Goal: Information Seeking & Learning: Learn about a topic

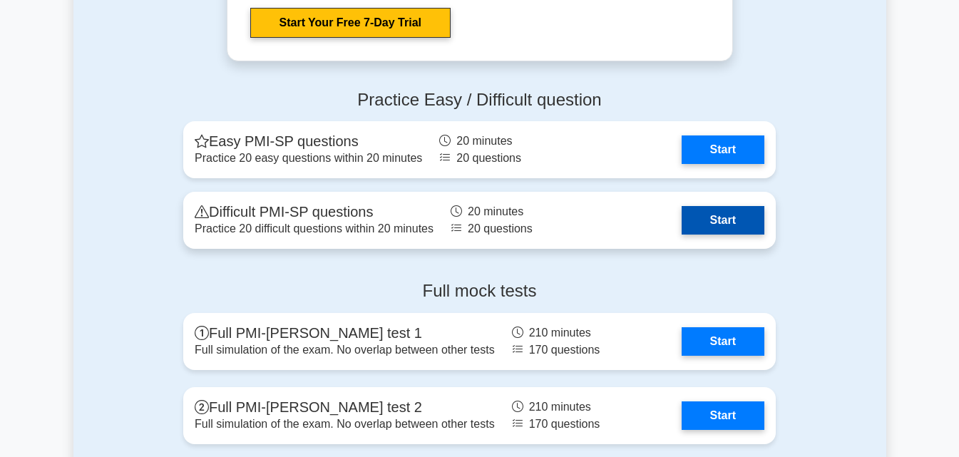
scroll to position [2923, 0]
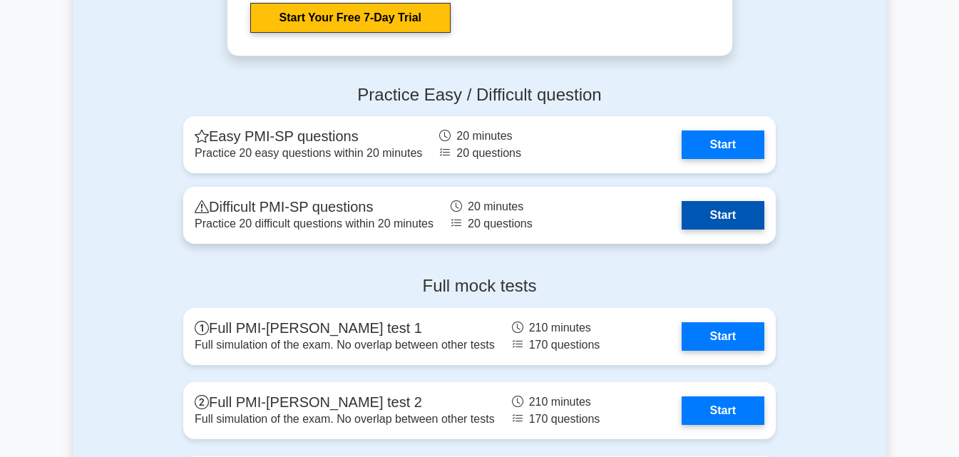
click at [714, 229] on link "Start" at bounding box center [723, 215] width 83 height 29
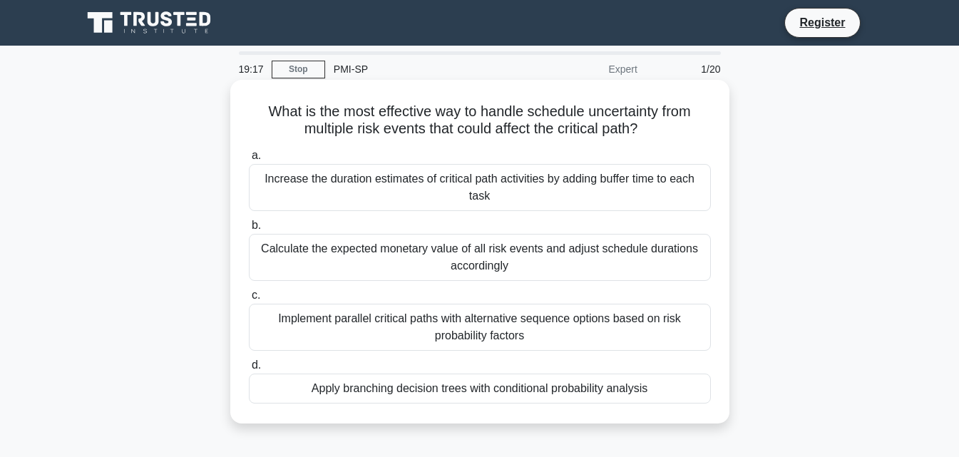
click at [513, 204] on div "Increase the duration estimates of critical path activities by adding buffer ti…" at bounding box center [480, 187] width 462 height 47
click at [249, 160] on input "a. Increase the duration estimates of critical path activities by adding buffer…" at bounding box center [249, 155] width 0 height 9
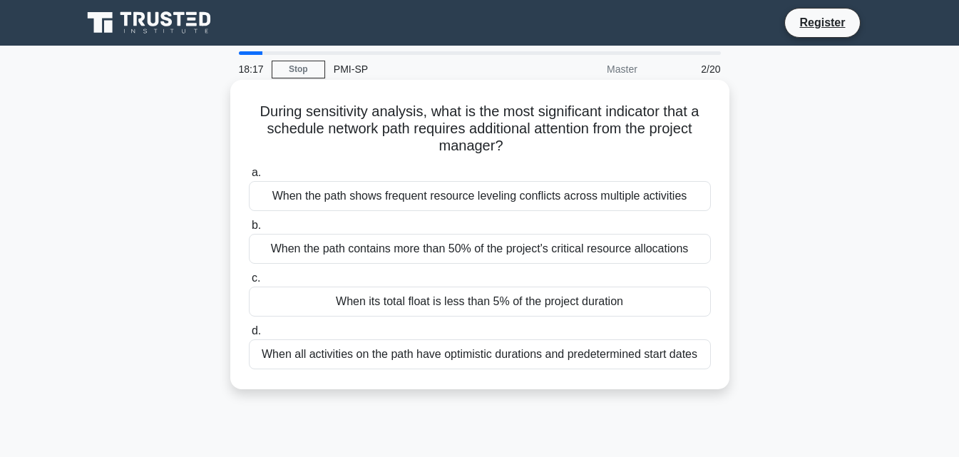
click at [423, 355] on div "When all activities on the path have optimistic durations and predetermined sta…" at bounding box center [480, 354] width 462 height 30
click at [249, 336] on input "d. When all activities on the path have optimistic durations and predetermined …" at bounding box center [249, 331] width 0 height 9
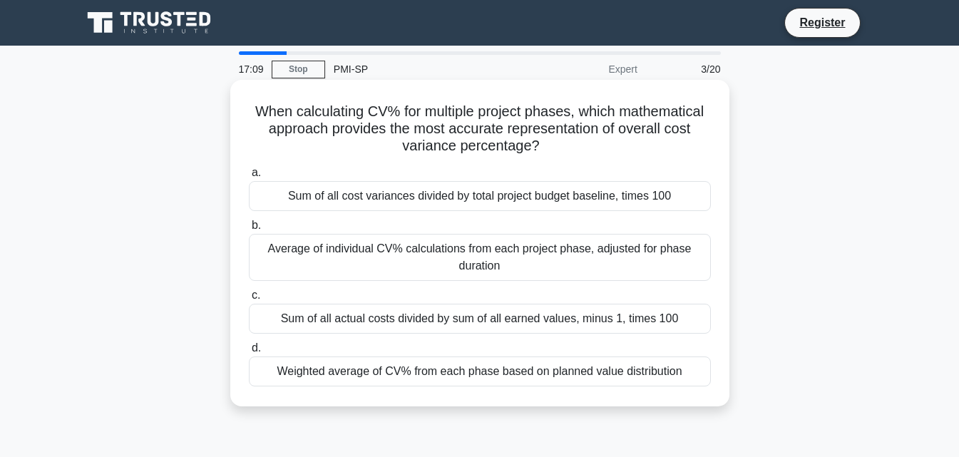
click at [529, 203] on div "Sum of all cost variances divided by total project budget baseline, times 100" at bounding box center [480, 196] width 462 height 30
click at [249, 178] on input "a. Sum of all cost variances divided by total project budget baseline, times 100" at bounding box center [249, 172] width 0 height 9
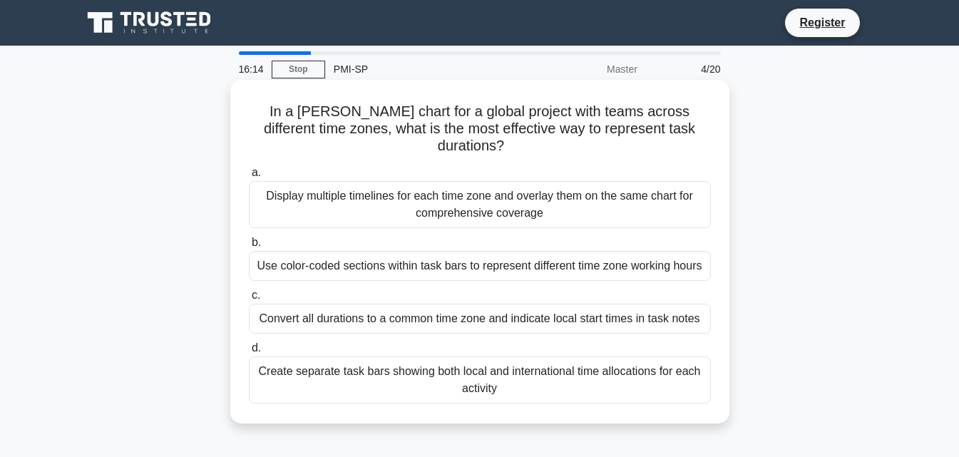
click at [466, 188] on div "Display multiple timelines for each time zone and overlay them on the same char…" at bounding box center [480, 204] width 462 height 47
click at [249, 178] on input "a. Display multiple timelines for each time zone and overlay them on the same c…" at bounding box center [249, 172] width 0 height 9
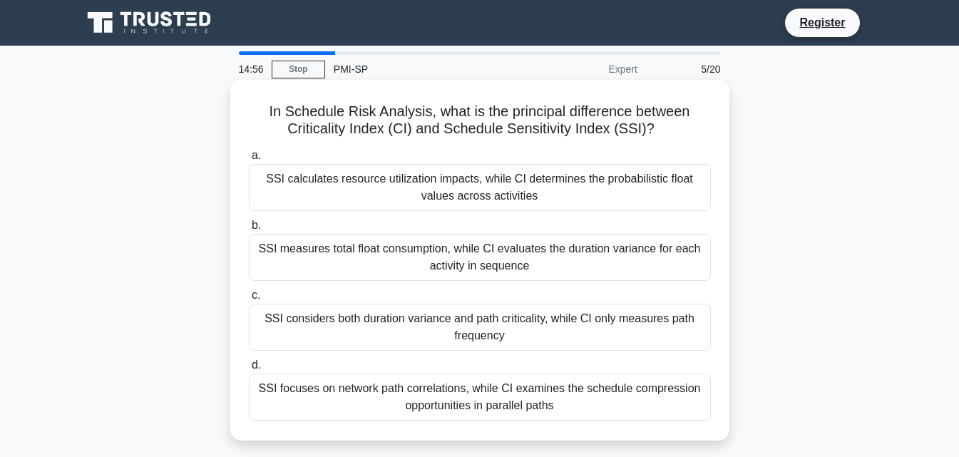
click at [399, 255] on div "SSI measures total float consumption, while CI evaluates the duration variance …" at bounding box center [480, 257] width 462 height 47
click at [249, 230] on input "b. SSI measures total float consumption, while CI evaluates the duration varian…" at bounding box center [249, 225] width 0 height 9
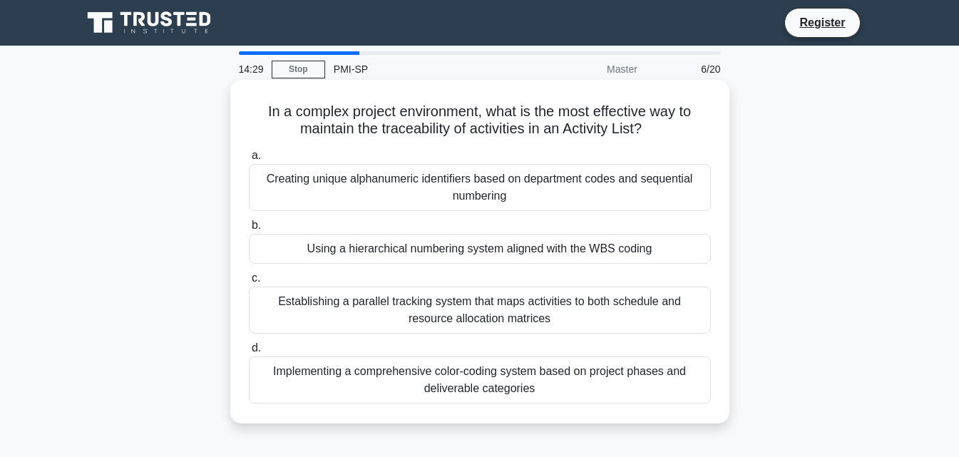
click at [369, 250] on div "Using a hierarchical numbering system aligned with the WBS coding" at bounding box center [480, 249] width 462 height 30
click at [249, 230] on input "b. Using a hierarchical numbering system aligned with the WBS coding" at bounding box center [249, 225] width 0 height 9
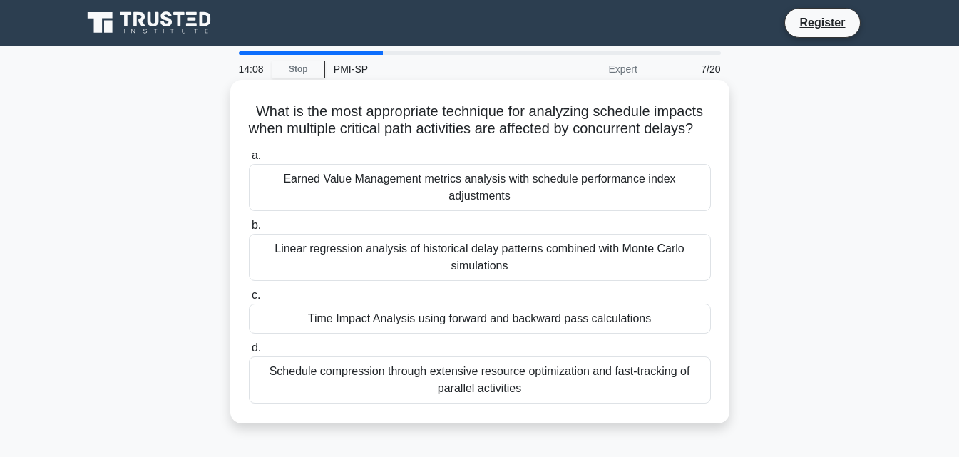
click at [426, 207] on div "Earned Value Management metrics analysis with schedule performance index adjust…" at bounding box center [480, 187] width 462 height 47
click at [249, 160] on input "a. Earned Value Management metrics analysis with schedule performance index adj…" at bounding box center [249, 155] width 0 height 9
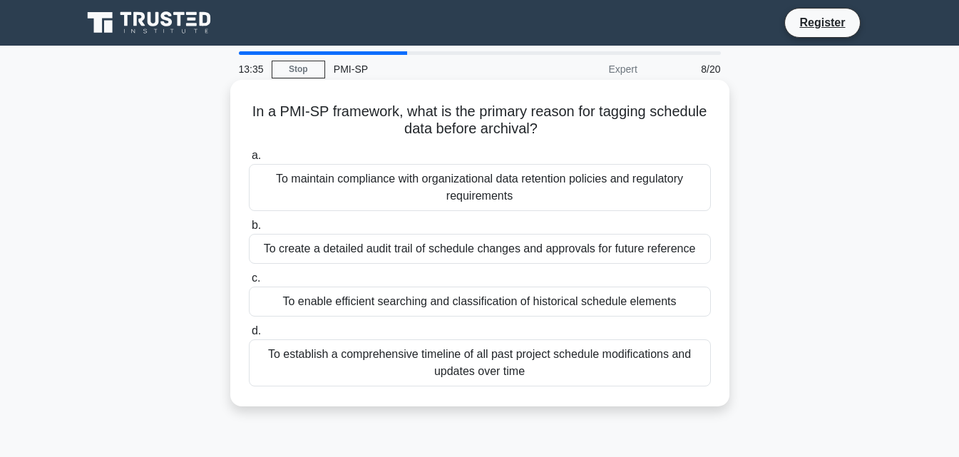
click at [434, 297] on div "To enable efficient searching and classification of historical schedule elements" at bounding box center [480, 302] width 462 height 30
click at [249, 283] on input "c. To enable efficient searching and classification of historical schedule elem…" at bounding box center [249, 278] width 0 height 9
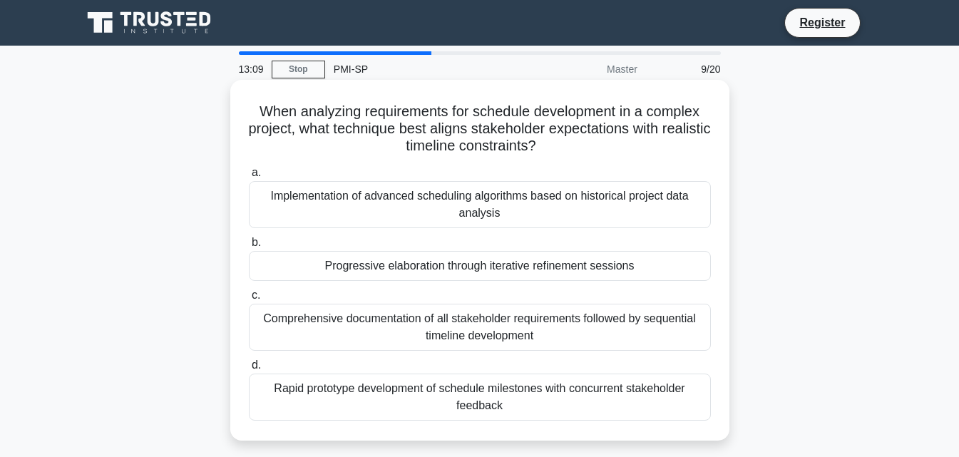
click at [437, 321] on div "Comprehensive documentation of all stakeholder requirements followed by sequent…" at bounding box center [480, 327] width 462 height 47
click at [249, 300] on input "c. Comprehensive documentation of all stakeholder requirements followed by sequ…" at bounding box center [249, 295] width 0 height 9
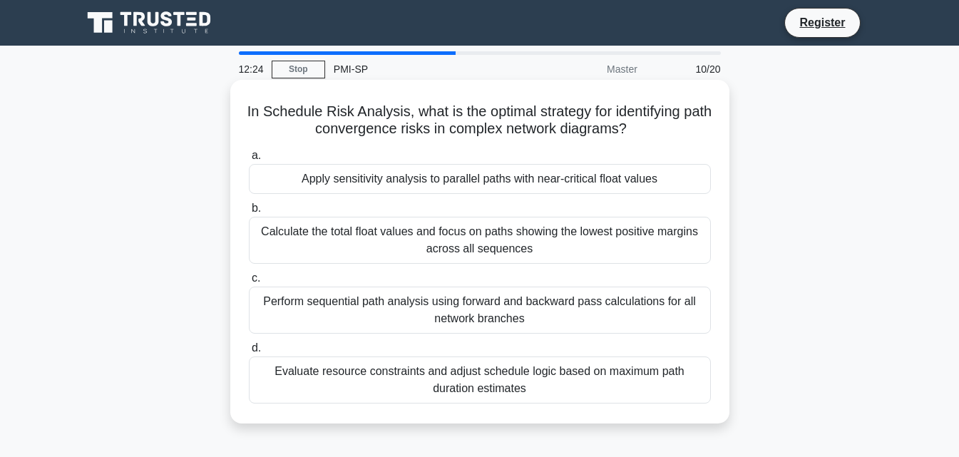
click at [420, 310] on div "Perform sequential path analysis using forward and backward pass calculations f…" at bounding box center [480, 310] width 462 height 47
click at [249, 283] on input "c. Perform sequential path analysis using forward and backward pass calculation…" at bounding box center [249, 278] width 0 height 9
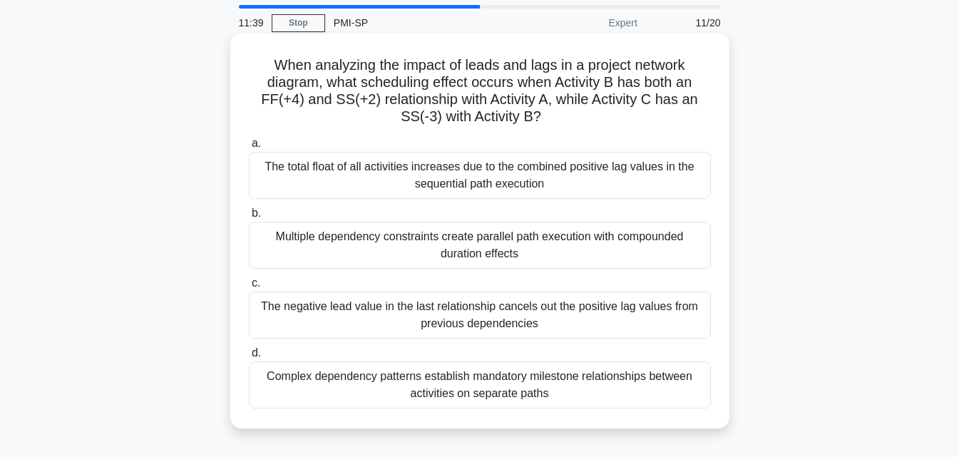
scroll to position [71, 0]
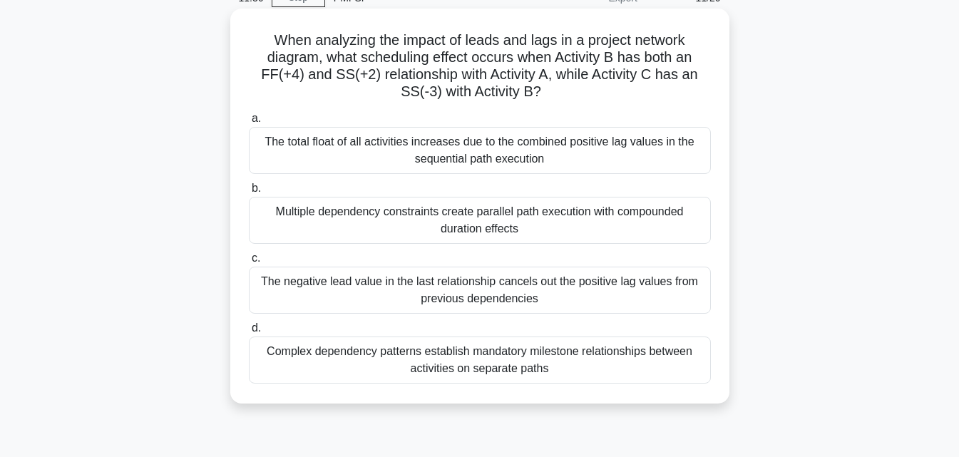
click at [484, 297] on div "The negative lead value in the last relationship cancels out the positive lag v…" at bounding box center [480, 290] width 462 height 47
click at [249, 263] on input "c. The negative lead value in the last relationship cancels out the positive la…" at bounding box center [249, 258] width 0 height 9
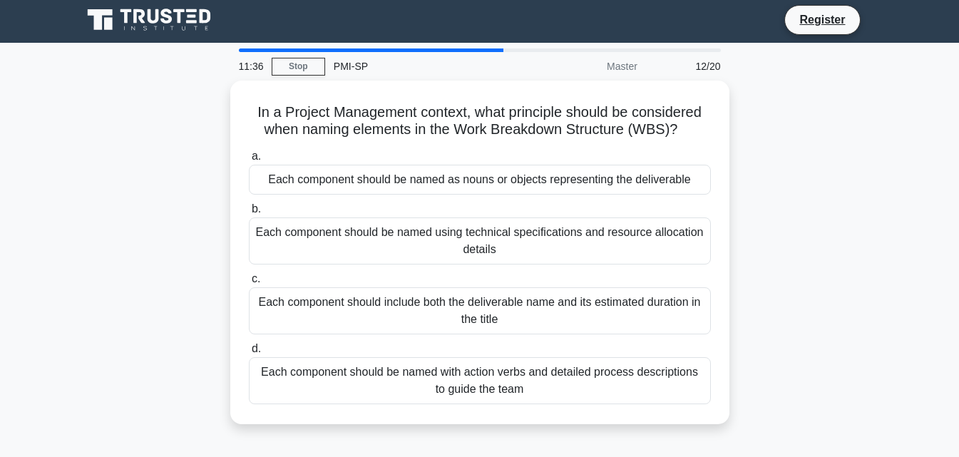
scroll to position [0, 0]
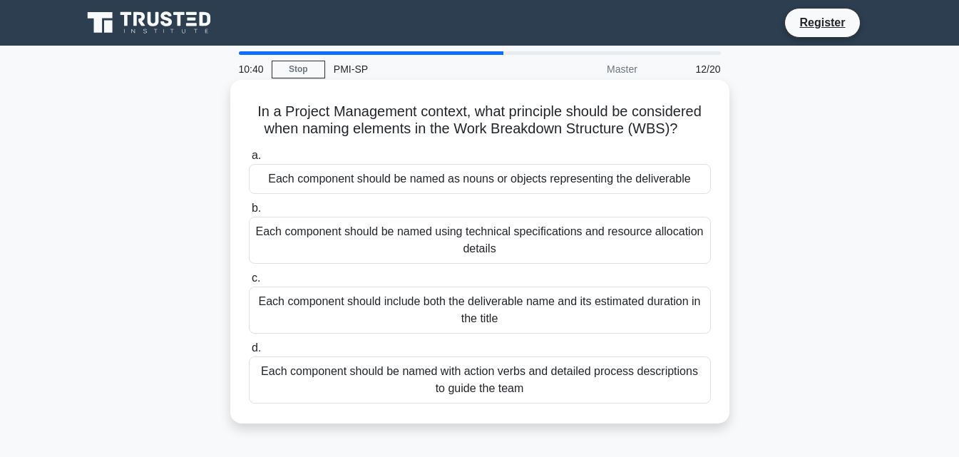
click at [494, 178] on div "Each component should be named as nouns or objects representing the deliverable" at bounding box center [480, 179] width 462 height 30
click at [249, 160] on input "a. Each component should be named as nouns or objects representing the delivera…" at bounding box center [249, 155] width 0 height 9
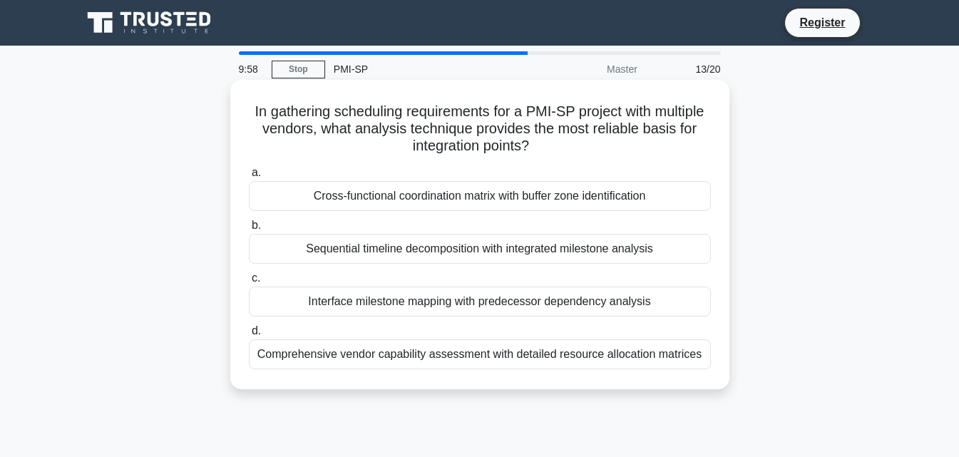
click at [426, 358] on div "Comprehensive vendor capability assessment with detailed resource allocation ma…" at bounding box center [480, 354] width 462 height 30
click at [249, 336] on input "d. Comprehensive vendor capability assessment with detailed resource allocation…" at bounding box center [249, 331] width 0 height 9
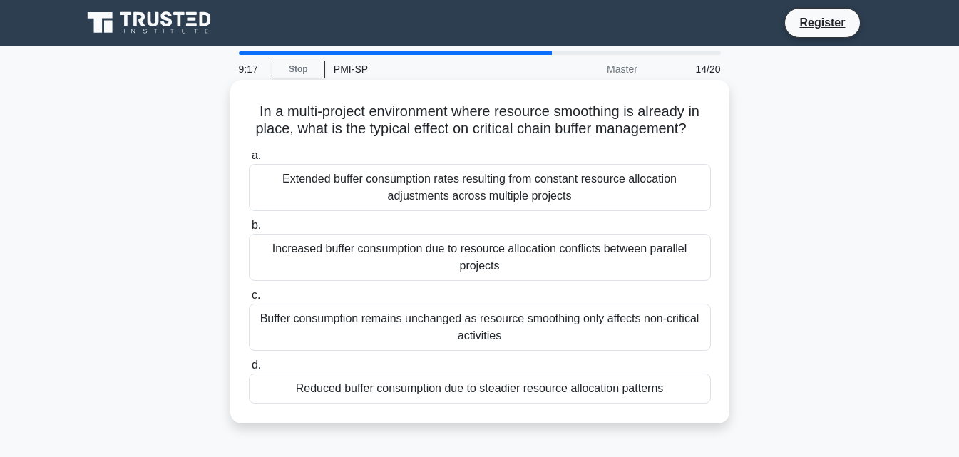
click at [469, 385] on div "Reduced buffer consumption due to steadier resource allocation patterns" at bounding box center [480, 389] width 462 height 30
click at [404, 385] on div "Reduced buffer consumption due to steadier resource allocation patterns" at bounding box center [480, 389] width 462 height 30
click at [249, 370] on input "d. Reduced buffer consumption due to steadier resource allocation patterns" at bounding box center [249, 365] width 0 height 9
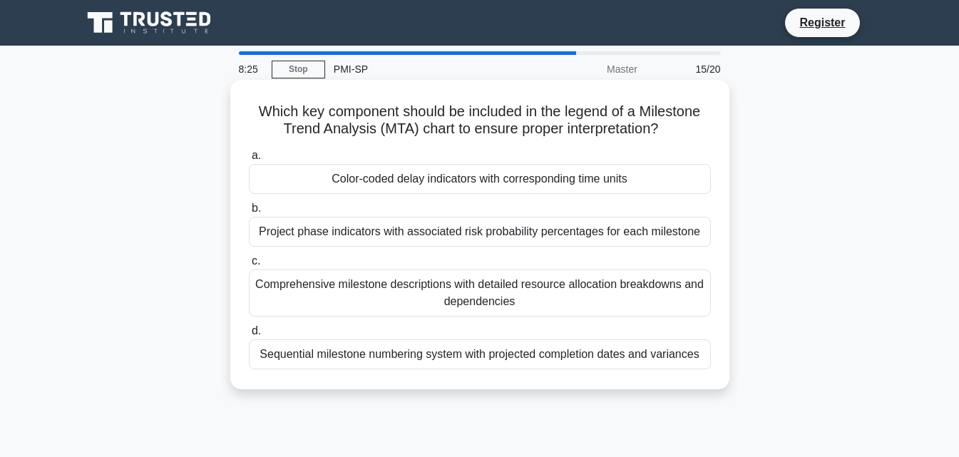
click at [458, 355] on div "Sequential milestone numbering system with projected completion dates and varia…" at bounding box center [480, 354] width 462 height 30
click at [249, 336] on input "d. Sequential milestone numbering system with projected completion dates and va…" at bounding box center [249, 331] width 0 height 9
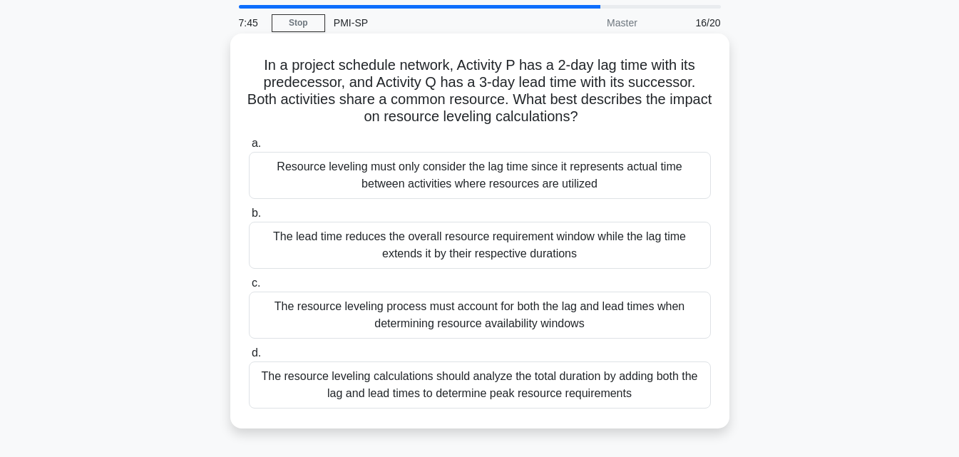
scroll to position [71, 0]
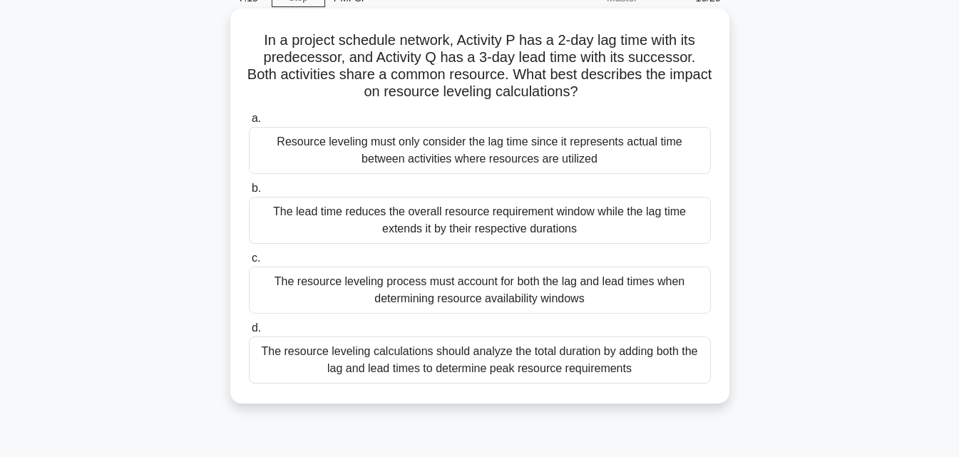
click at [480, 223] on div "The lead time reduces the overall resource requirement window while the lag tim…" at bounding box center [480, 220] width 462 height 47
click at [249, 193] on input "b. The lead time reduces the overall resource requirement window while the lag …" at bounding box center [249, 188] width 0 height 9
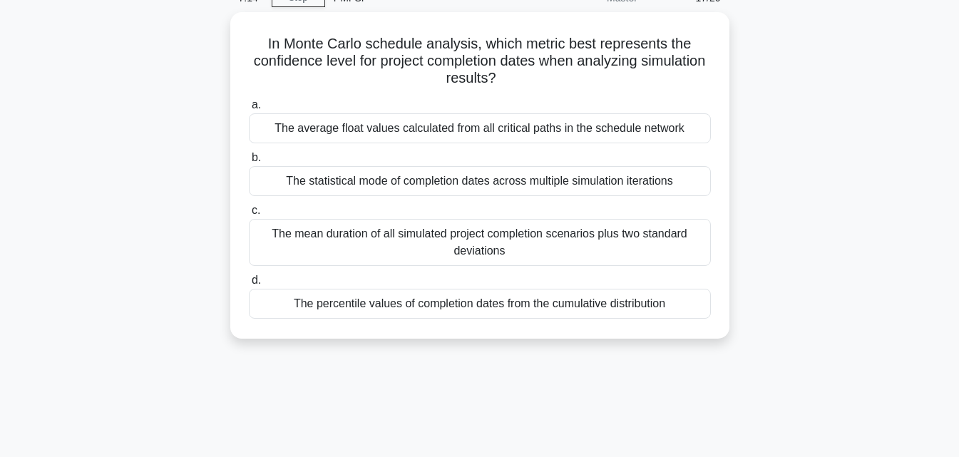
scroll to position [0, 0]
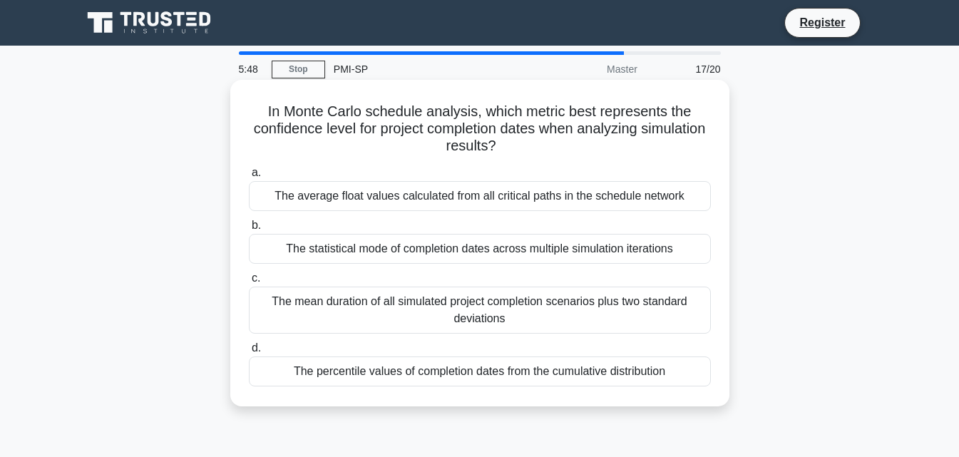
click at [436, 360] on div "The percentile values of completion dates from the cumulative distribution" at bounding box center [480, 372] width 462 height 30
click at [249, 353] on input "d. The percentile values of completion dates from the cumulative distribution" at bounding box center [249, 348] width 0 height 9
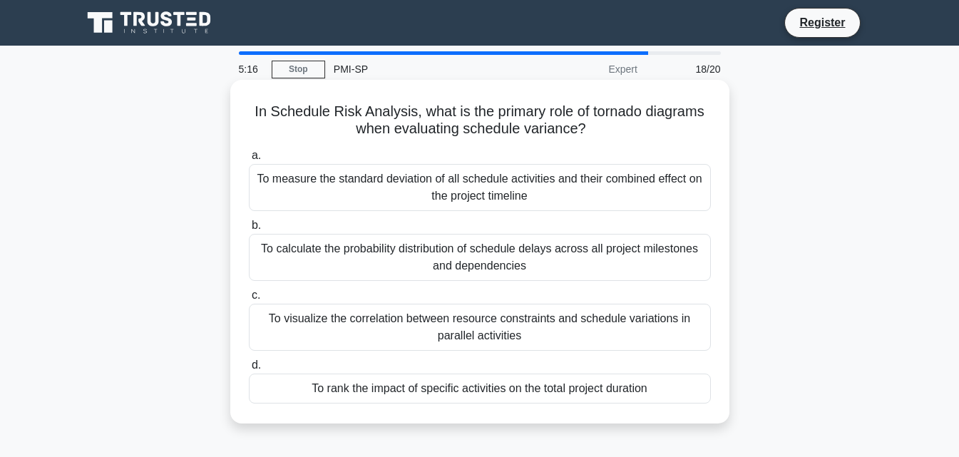
click at [495, 193] on div "To measure the standard deviation of all schedule activities and their combined…" at bounding box center [480, 187] width 462 height 47
click at [249, 160] on input "a. To measure the standard deviation of all schedule activities and their combi…" at bounding box center [249, 155] width 0 height 9
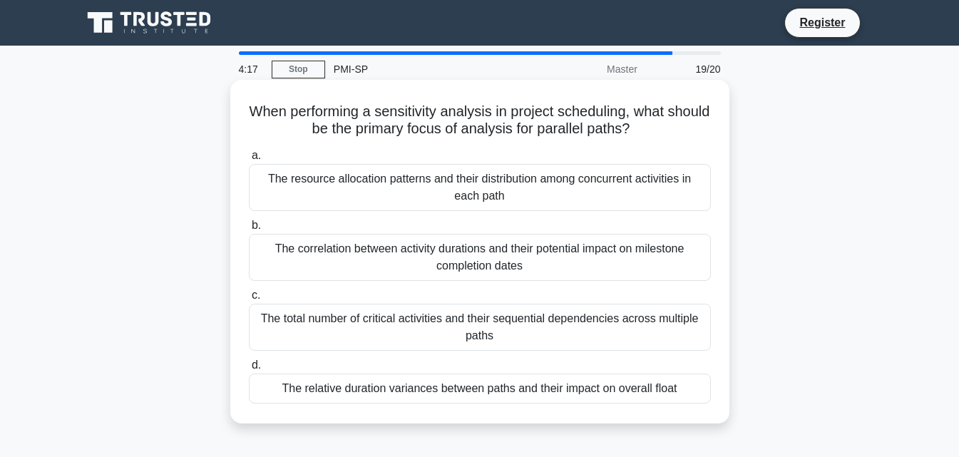
click at [514, 332] on div "The total number of critical activities and their sequential dependencies acros…" at bounding box center [480, 327] width 462 height 47
click at [249, 300] on input "c. The total number of critical activities and their sequential dependencies ac…" at bounding box center [249, 295] width 0 height 9
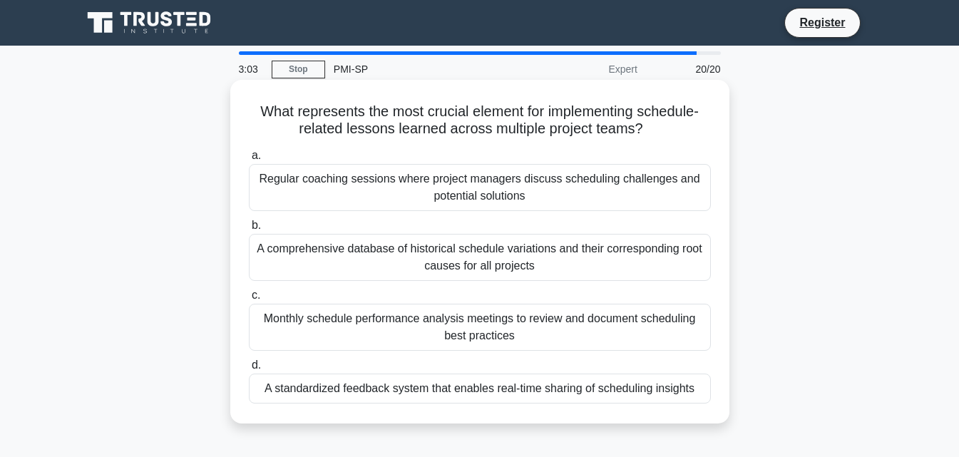
click at [485, 181] on div "Regular coaching sessions where project managers discuss scheduling challenges …" at bounding box center [480, 187] width 462 height 47
click at [249, 160] on input "a. Regular coaching sessions where project managers discuss scheduling challeng…" at bounding box center [249, 155] width 0 height 9
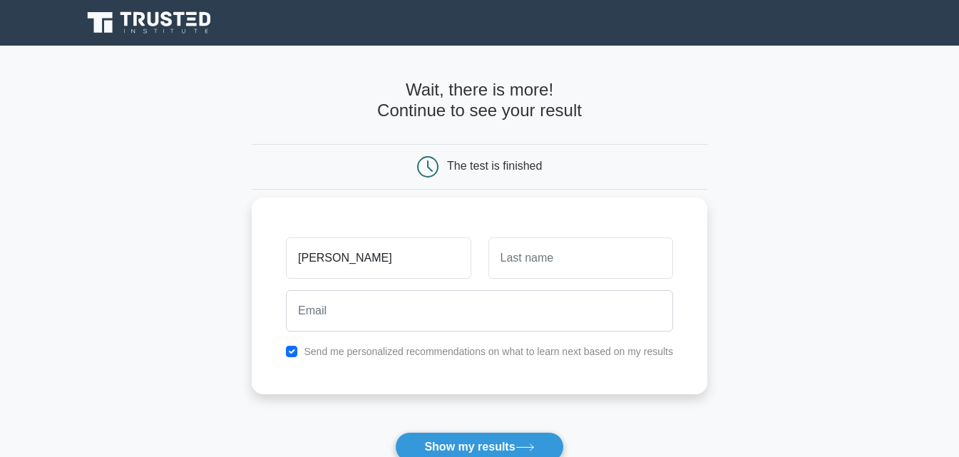
type input "[PERSON_NAME]"
click at [520, 258] on input "text" at bounding box center [580, 257] width 185 height 41
type input "akong"
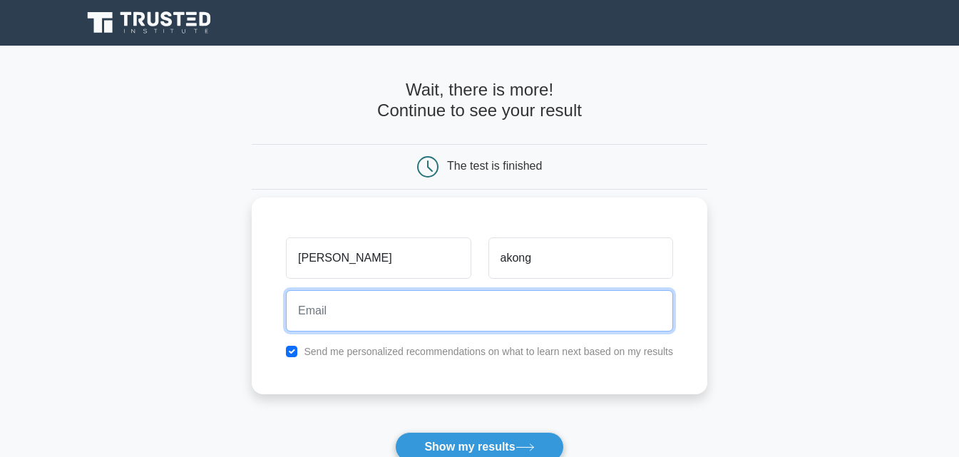
click at [361, 313] on input "email" at bounding box center [479, 310] width 387 height 41
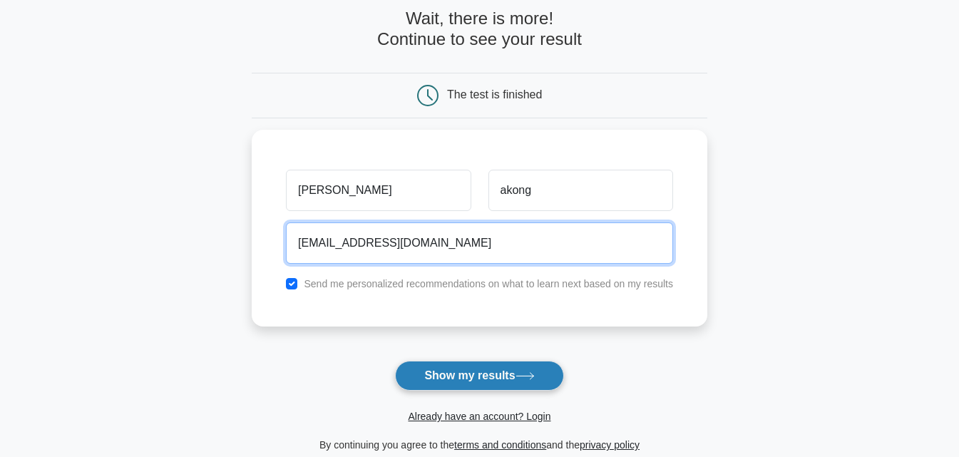
type input "akongrichard@gmail.com"
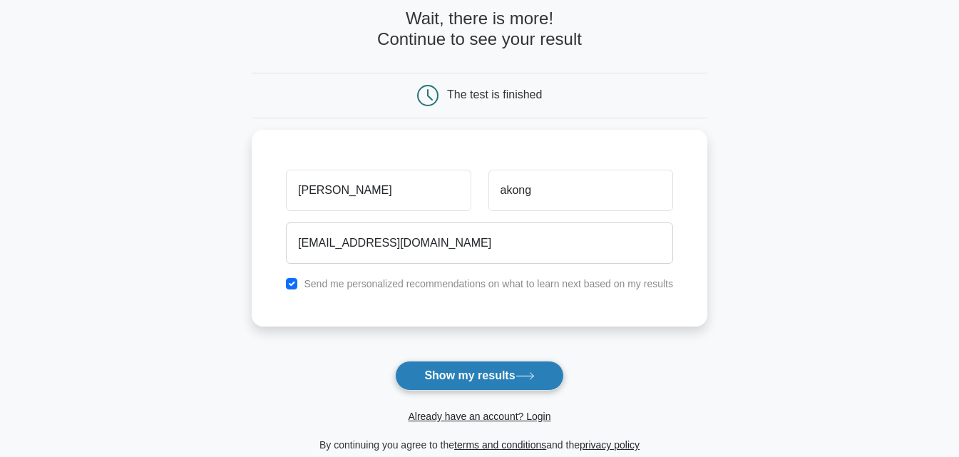
click at [510, 379] on button "Show my results" at bounding box center [479, 376] width 168 height 30
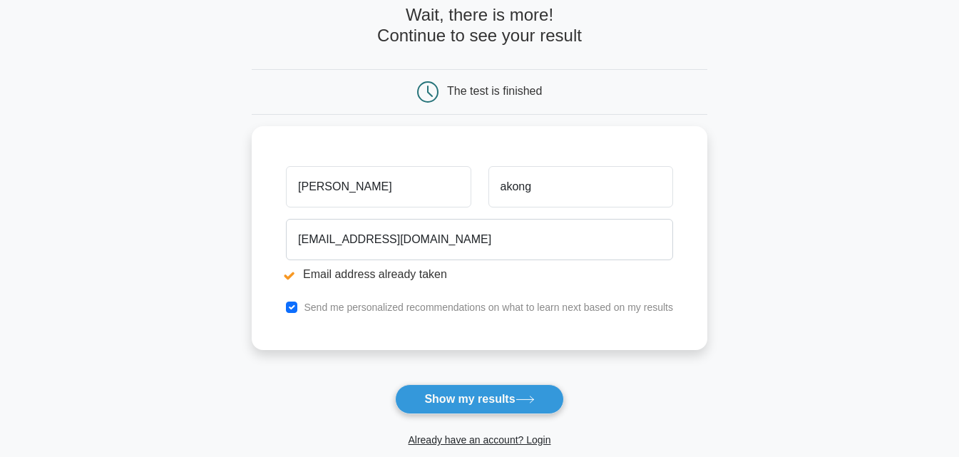
scroll to position [143, 0]
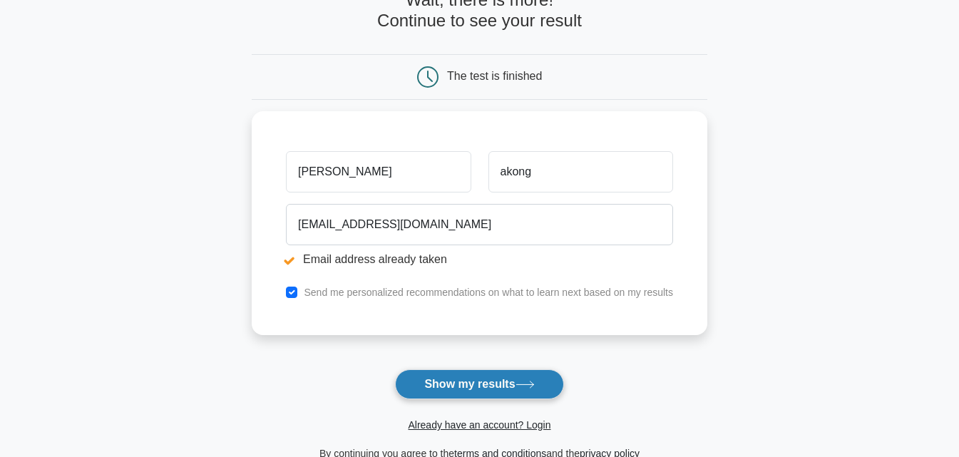
click at [468, 385] on button "Show my results" at bounding box center [479, 384] width 168 height 30
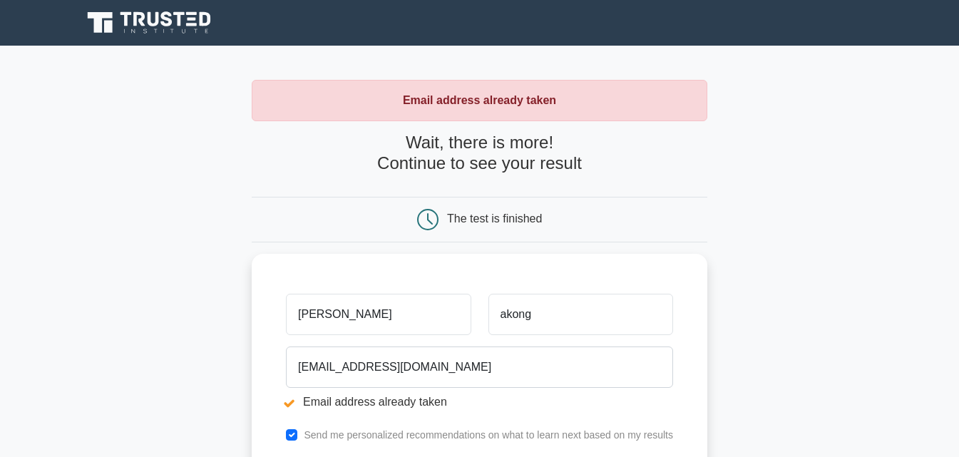
click at [422, 99] on strong "Email address already taken" at bounding box center [479, 100] width 153 height 12
click at [492, 170] on h4 "Wait, there is more! Continue to see your result" at bounding box center [480, 153] width 456 height 41
click at [492, 167] on h4 "Wait, there is more! Continue to see your result" at bounding box center [480, 153] width 456 height 41
click at [492, 166] on h4 "Wait, there is more! Continue to see your result" at bounding box center [480, 153] width 456 height 41
click at [432, 220] on icon at bounding box center [427, 219] width 21 height 21
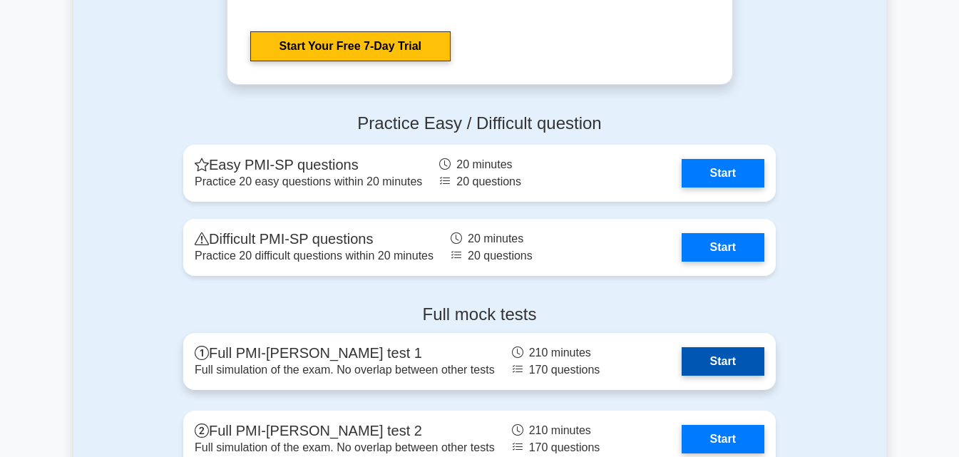
scroll to position [3280, 0]
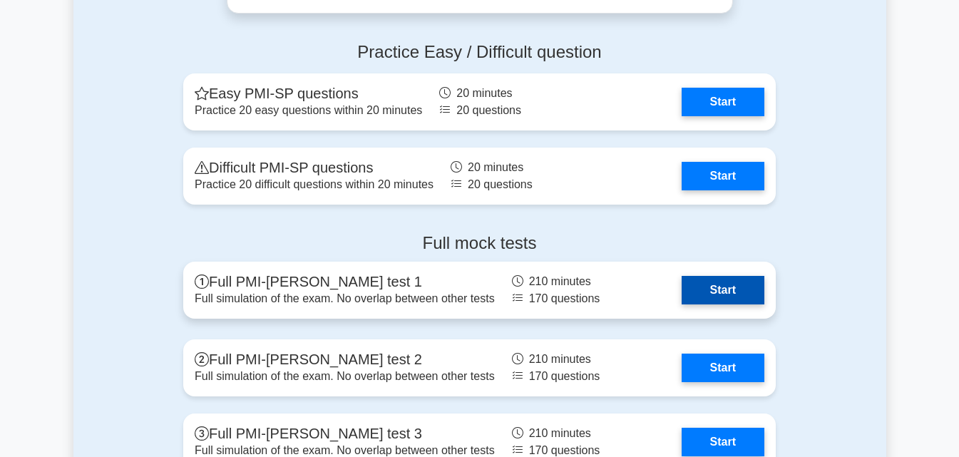
click at [711, 302] on link "Start" at bounding box center [723, 290] width 83 height 29
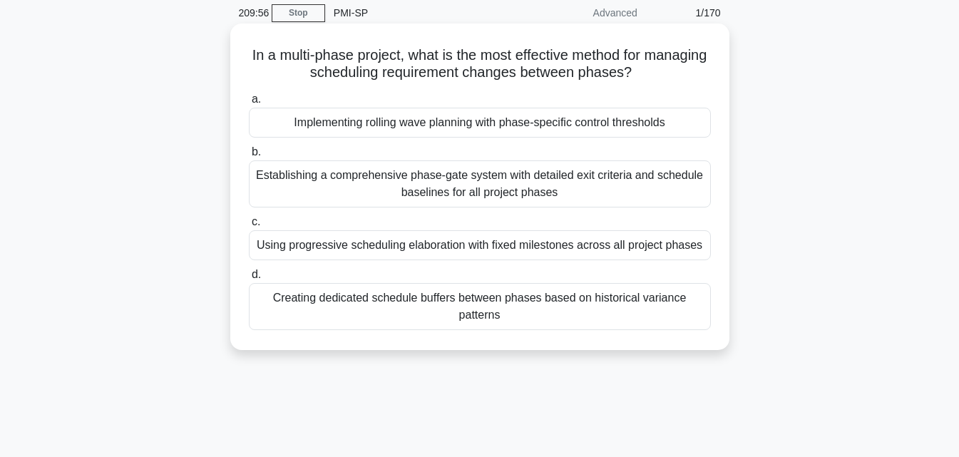
scroll to position [28, 0]
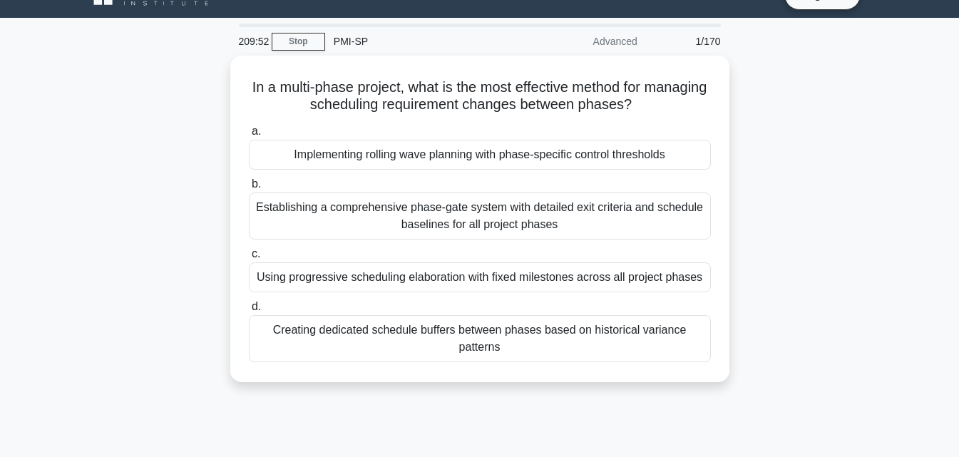
click at [612, 43] on div "Advanced" at bounding box center [583, 41] width 125 height 29
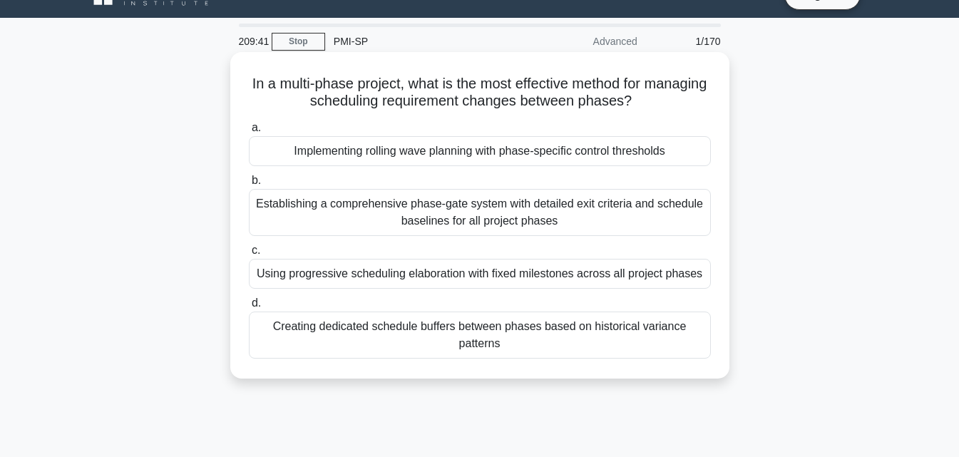
scroll to position [0, 0]
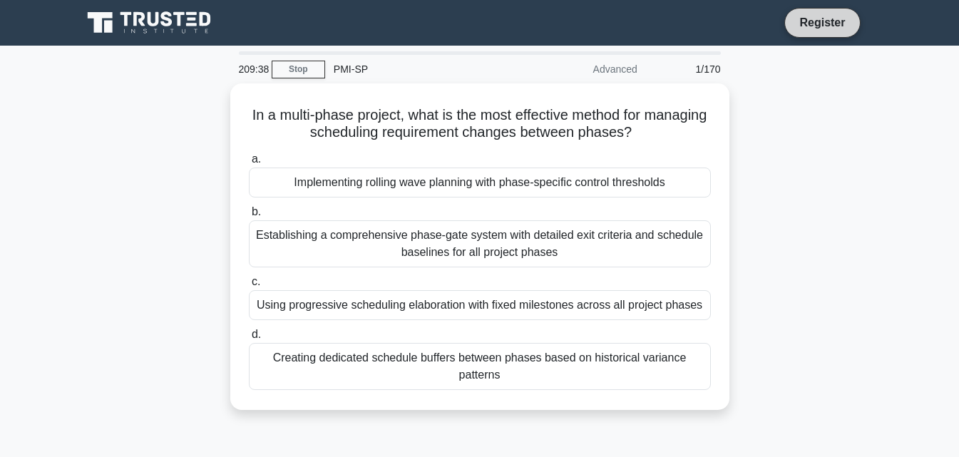
click at [826, 19] on link "Register" at bounding box center [822, 23] width 63 height 18
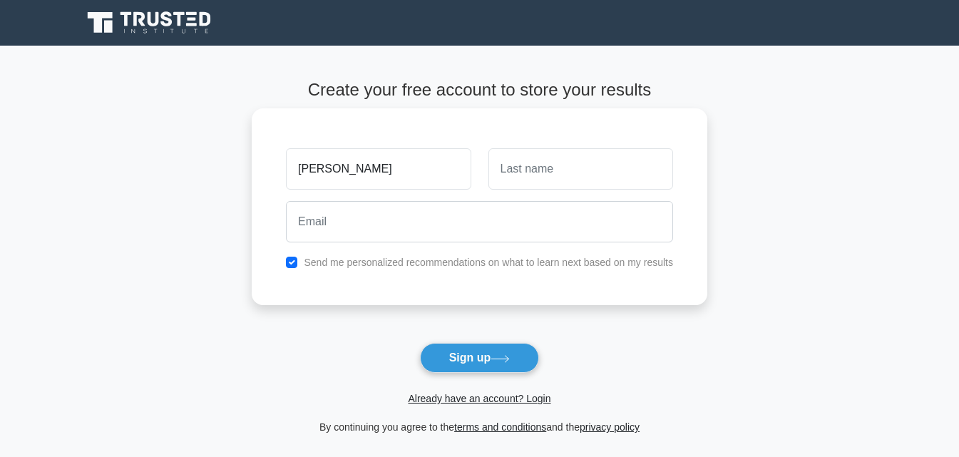
type input "richard"
click at [538, 170] on input "text" at bounding box center [580, 168] width 185 height 41
type input "akong"
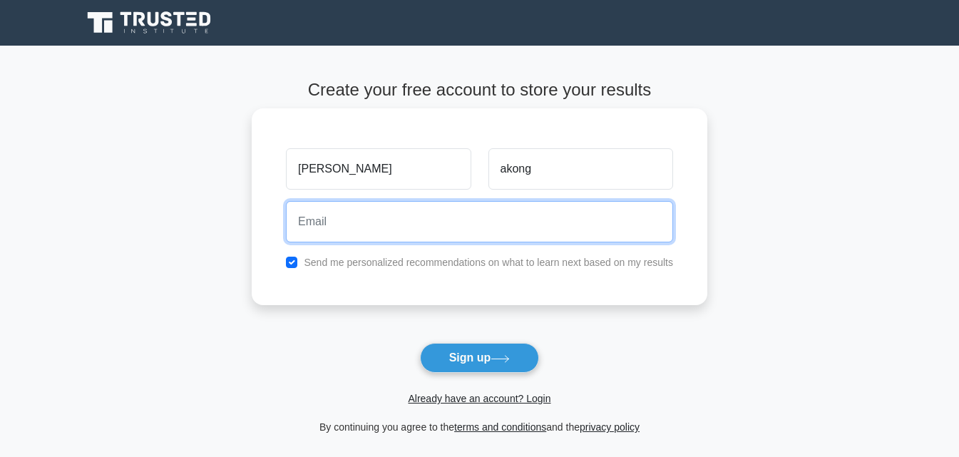
click at [333, 225] on input "email" at bounding box center [479, 221] width 387 height 41
type input "akongrichard@gmail.com"
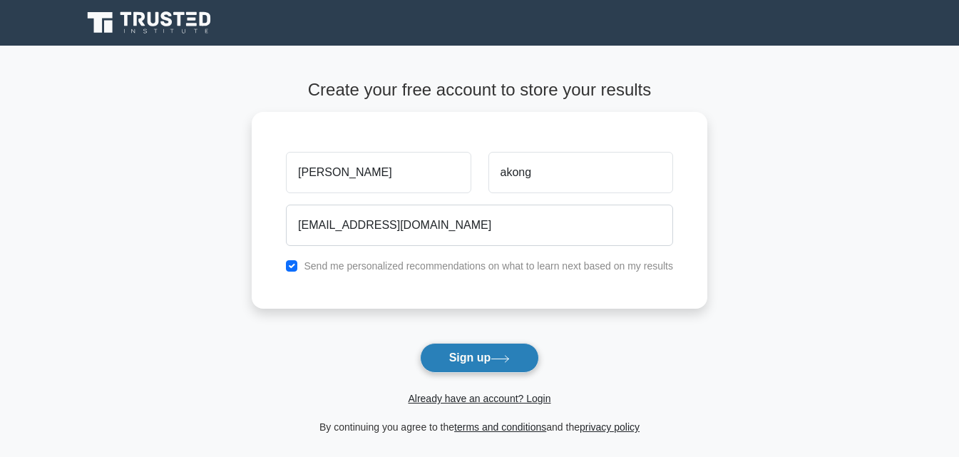
click at [443, 358] on button "Sign up" at bounding box center [480, 358] width 120 height 30
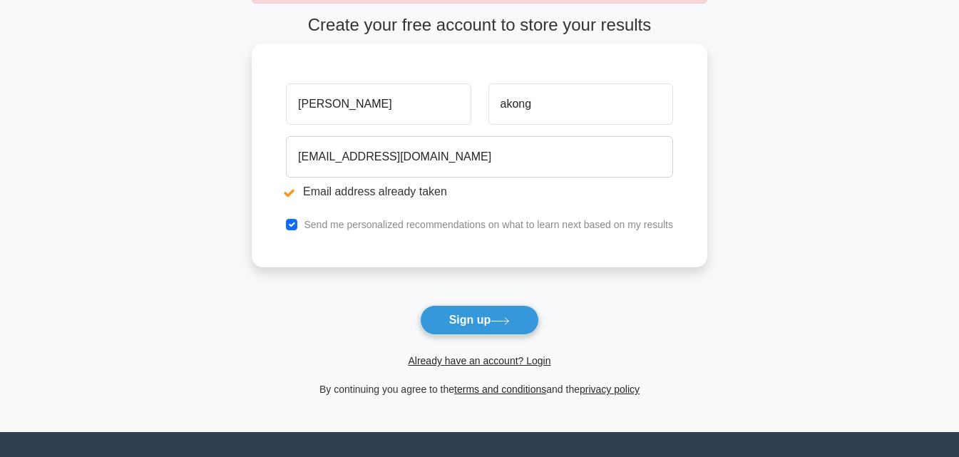
scroll to position [143, 0]
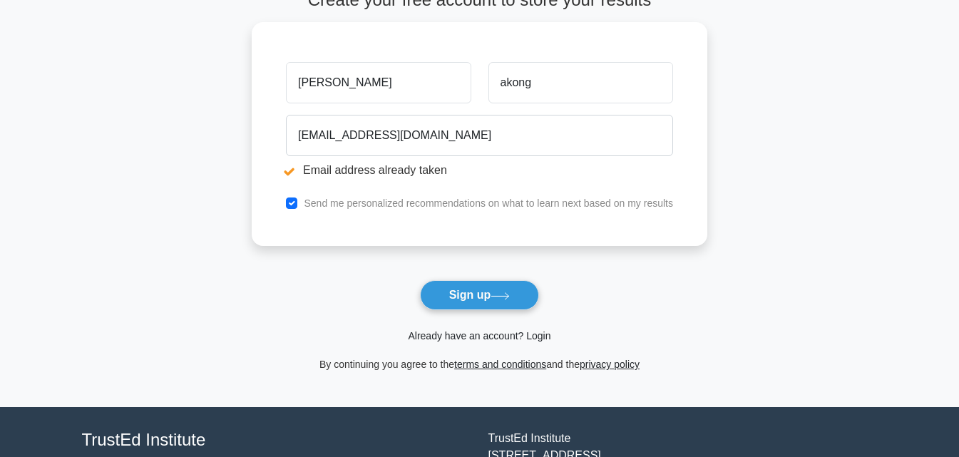
click at [463, 339] on link "Already have an account? Login" at bounding box center [479, 335] width 143 height 11
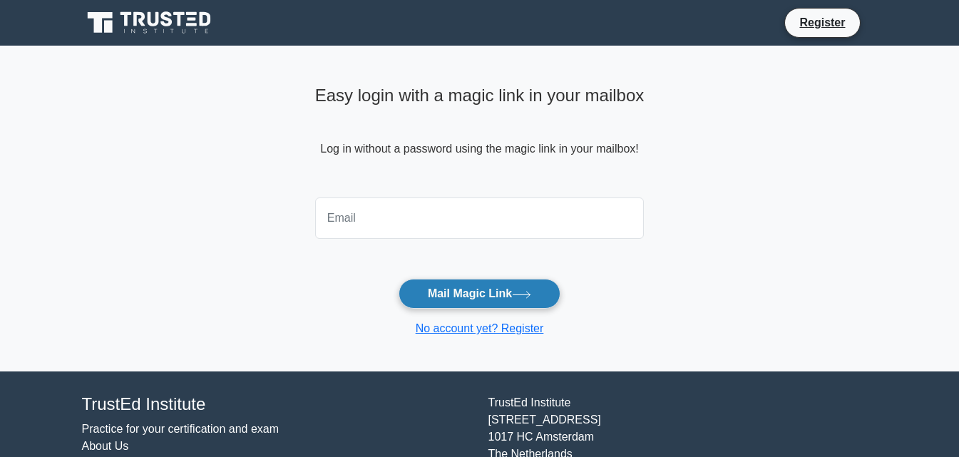
click at [479, 302] on button "Mail Magic Link" at bounding box center [480, 294] width 162 height 30
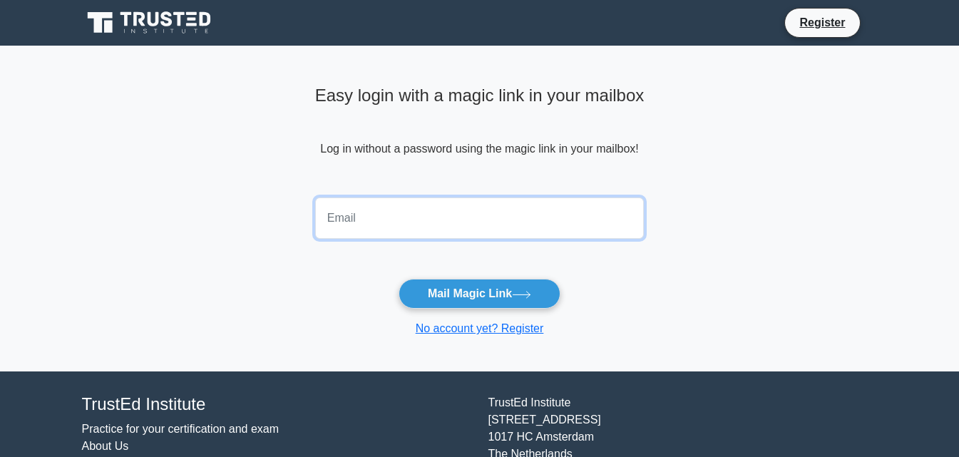
click at [384, 222] on input "email" at bounding box center [479, 218] width 329 height 41
type input "[EMAIL_ADDRESS][DOMAIN_NAME]"
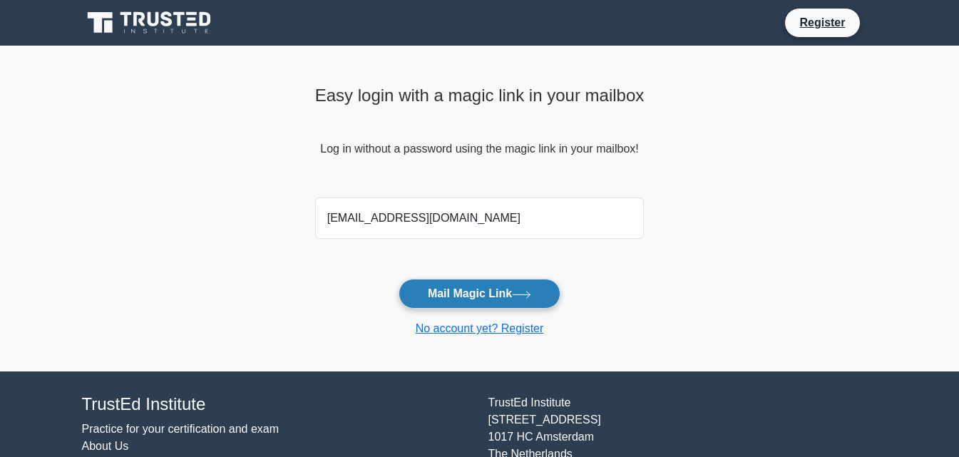
click at [464, 295] on button "Mail Magic Link" at bounding box center [480, 294] width 162 height 30
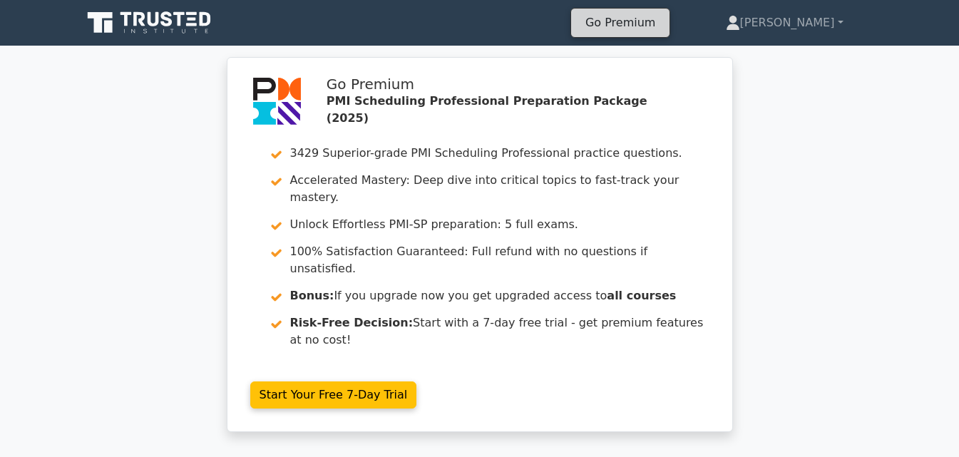
click at [664, 26] on link "Go Premium" at bounding box center [620, 22] width 87 height 19
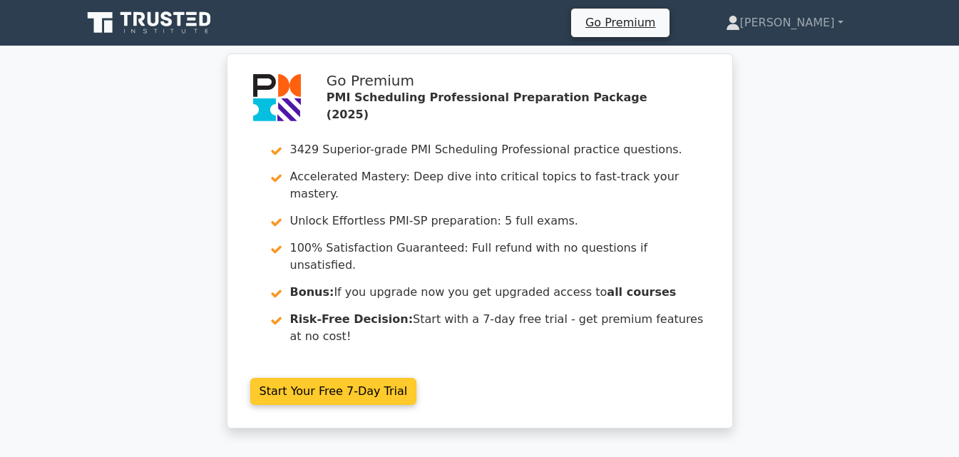
click at [344, 378] on link "Start Your Free 7-Day Trial" at bounding box center [333, 391] width 167 height 27
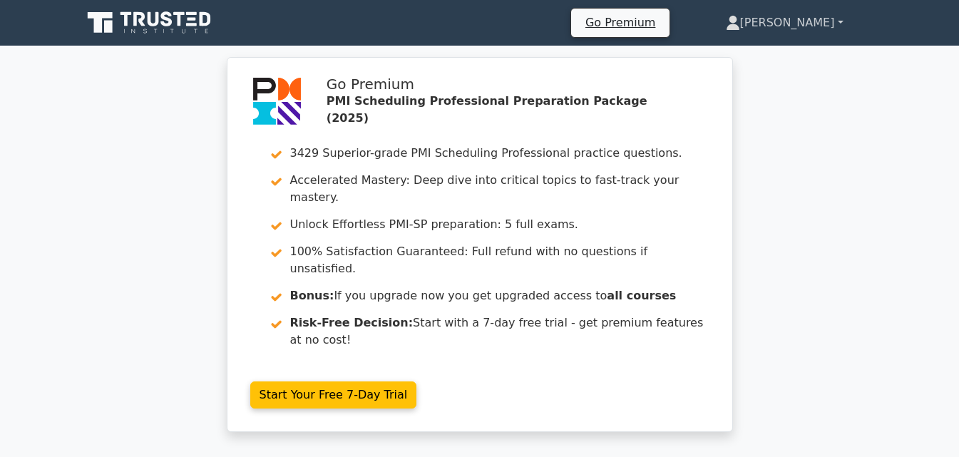
click at [833, 20] on link "[PERSON_NAME]" at bounding box center [785, 23] width 186 height 29
click at [900, 310] on div "Go Premium PMI Scheduling Professional Preparation Package (2025) 3429 Superior…" at bounding box center [479, 253] width 959 height 392
